Goal: Task Accomplishment & Management: Manage account settings

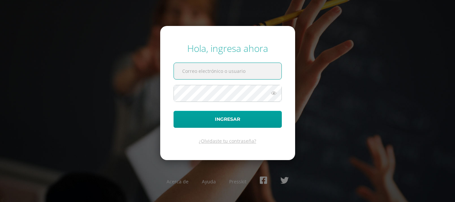
click at [192, 75] on input "text" at bounding box center [228, 71] width 108 height 16
type input "jp-ale@hotmail.com"
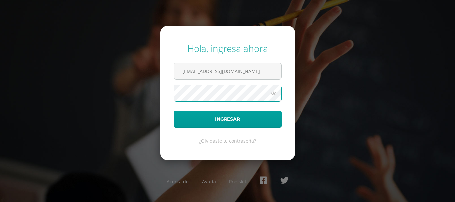
click at [174, 111] on button "Ingresar" at bounding box center [228, 119] width 108 height 17
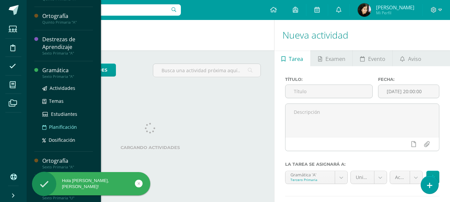
scroll to position [200, 0]
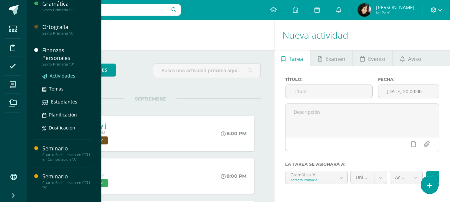
click at [59, 75] on span "Actividades" at bounding box center [63, 76] width 26 height 6
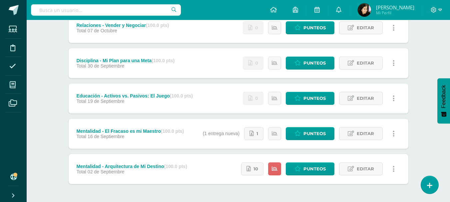
scroll to position [160, 0]
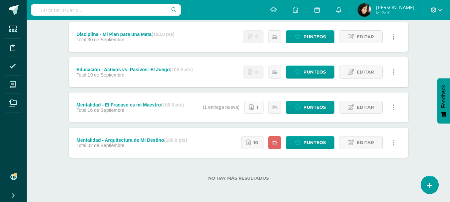
click at [257, 109] on span "1" at bounding box center [258, 107] width 2 height 12
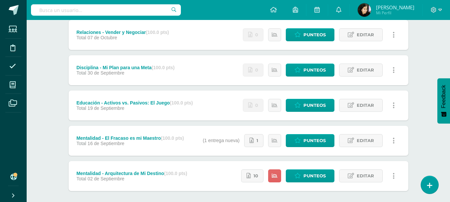
click at [143, 101] on div "Educación - Activos vs. Pasivos: El Juego (100.0 pts)" at bounding box center [134, 102] width 117 height 5
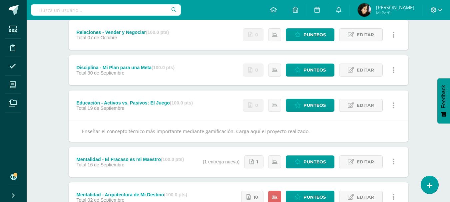
scroll to position [0, 0]
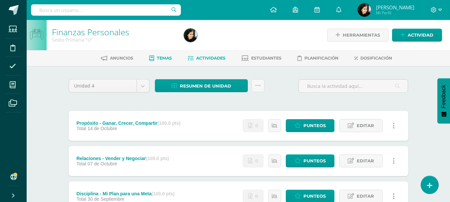
click at [157, 60] on span "Temas" at bounding box center [164, 58] width 15 height 5
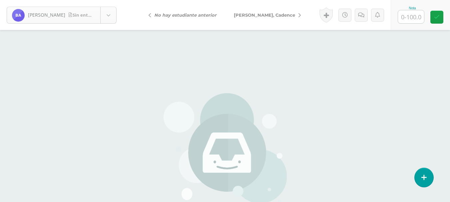
click at [105, 17] on body "[PERSON_NAME], Bethlem Sin entrega [PERSON_NAME], [GEOGRAPHIC_DATA] [PERSON_NAM…" at bounding box center [225, 146] width 450 height 293
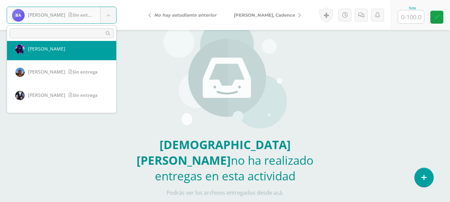
scroll to position [306, 0]
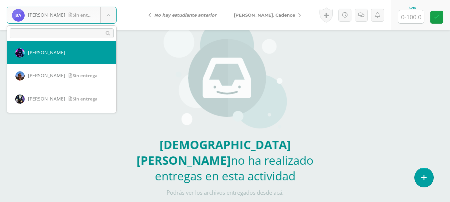
select select "374"
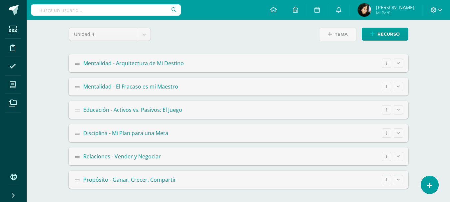
click at [194, 86] on summary "Mentalidad - El Fracaso es mi Maestro Editar Ocultar Eliminar" at bounding box center [239, 87] width 340 height 18
click at [400, 87] on button at bounding box center [398, 86] width 9 height 9
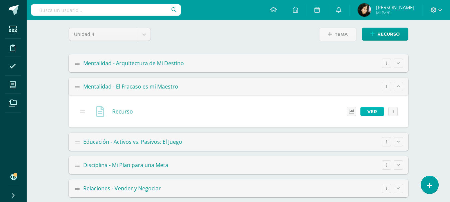
click at [371, 111] on link "Ver" at bounding box center [373, 111] width 24 height 9
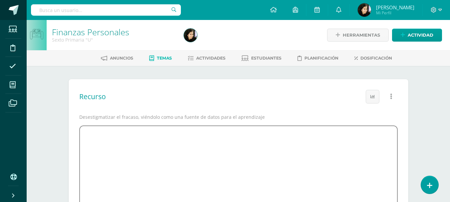
click at [9, 12] on span at bounding box center [14, 10] width 10 height 10
click at [432, 11] on icon at bounding box center [434, 10] width 6 height 6
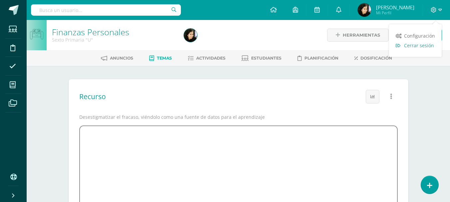
click at [420, 47] on span "Cerrar sesión" at bounding box center [419, 45] width 30 height 6
